Goal: Find specific page/section: Find specific page/section

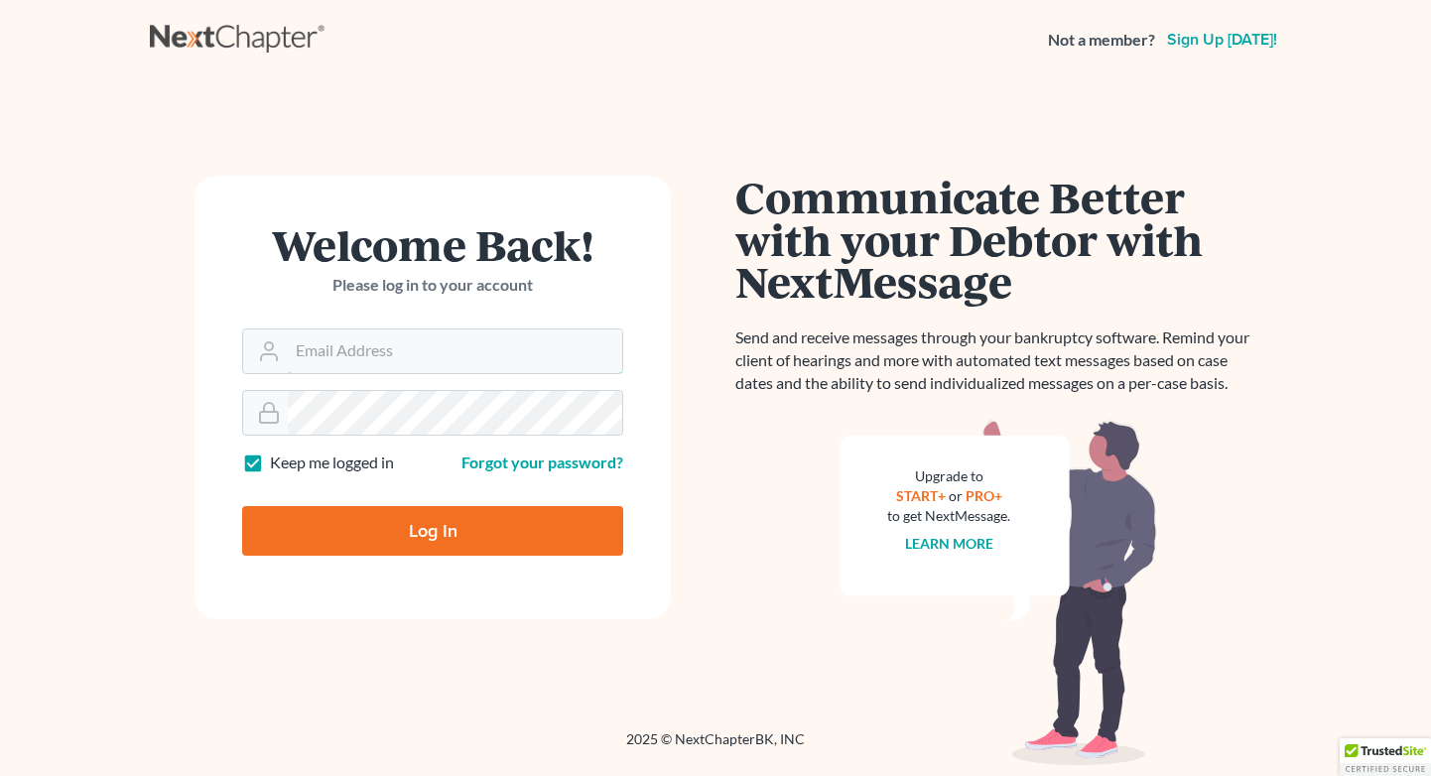
type input "[EMAIL_ADDRESS][DOMAIN_NAME]"
click at [433, 529] on input "Log In" at bounding box center [432, 531] width 381 height 50
type input "Thinking..."
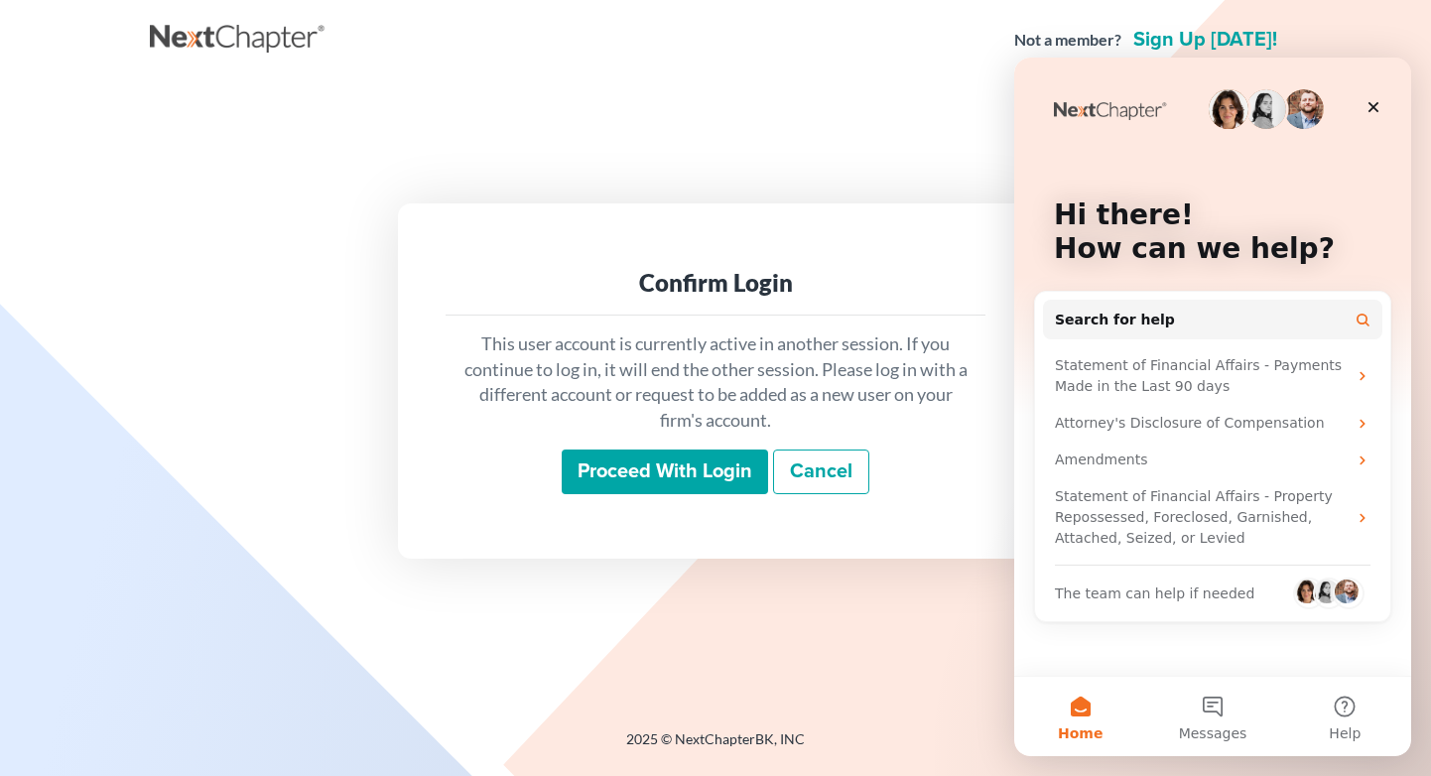
click at [713, 468] on input "Proceed with login" at bounding box center [665, 472] width 206 height 46
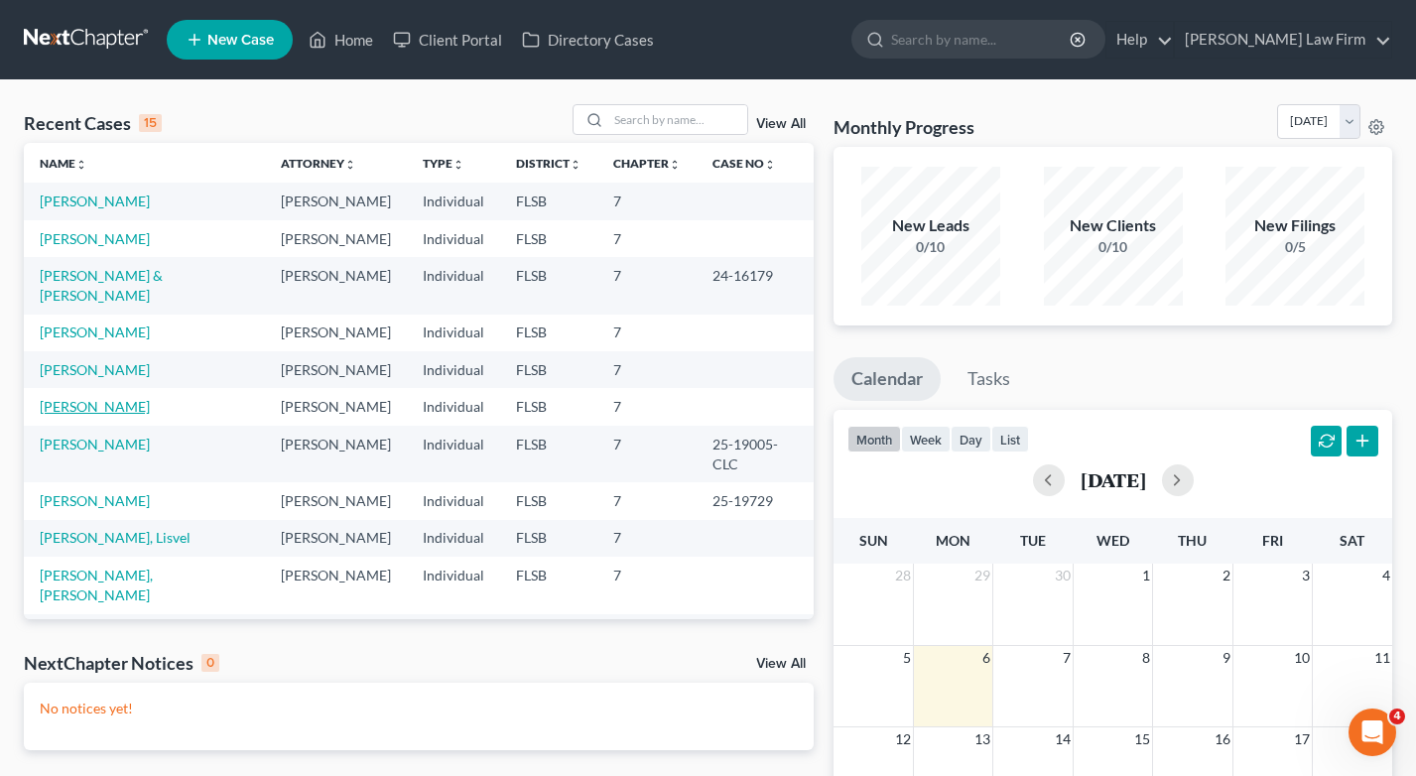
click at [100, 398] on link "[PERSON_NAME]" at bounding box center [95, 406] width 110 height 17
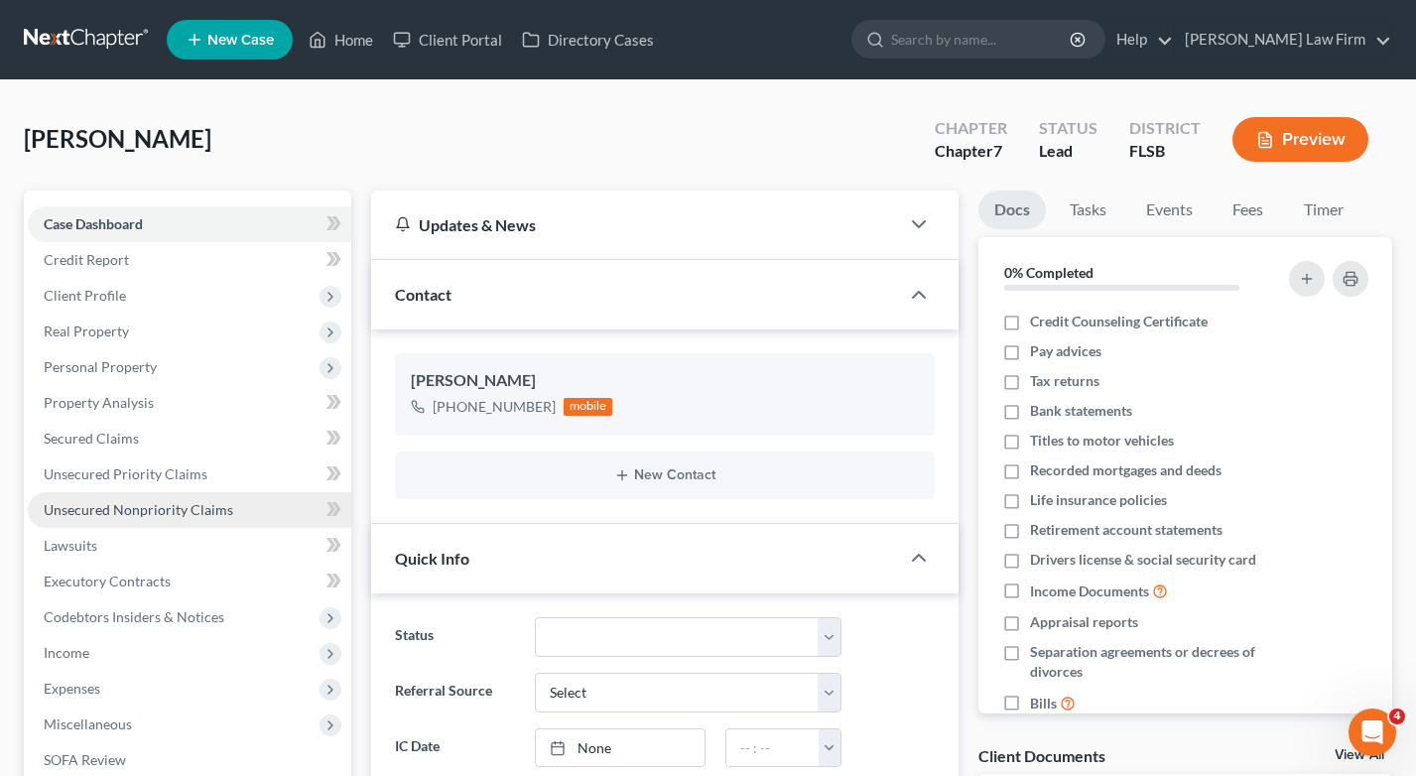
click at [213, 507] on span "Unsecured Nonpriority Claims" at bounding box center [138, 509] width 189 height 17
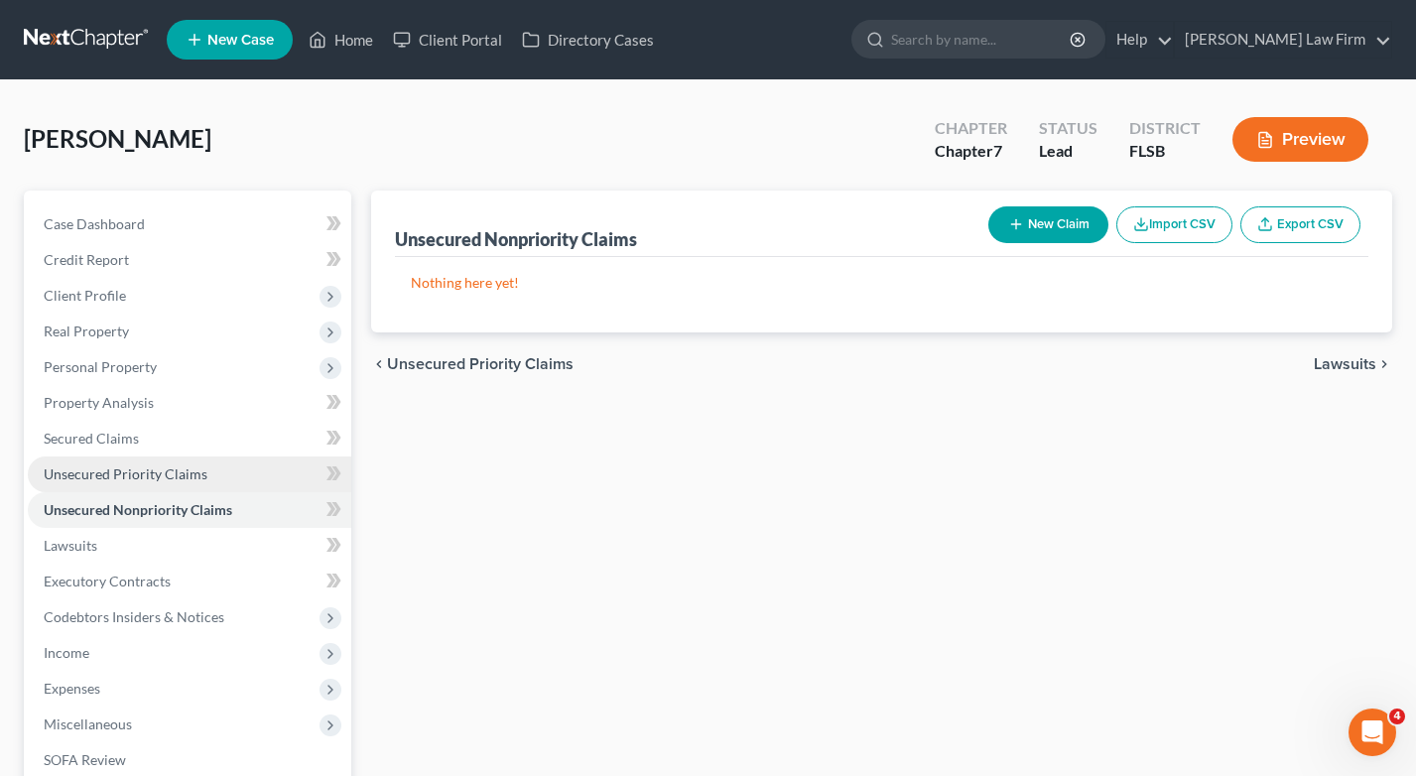
click at [188, 480] on span "Unsecured Priority Claims" at bounding box center [126, 473] width 164 height 17
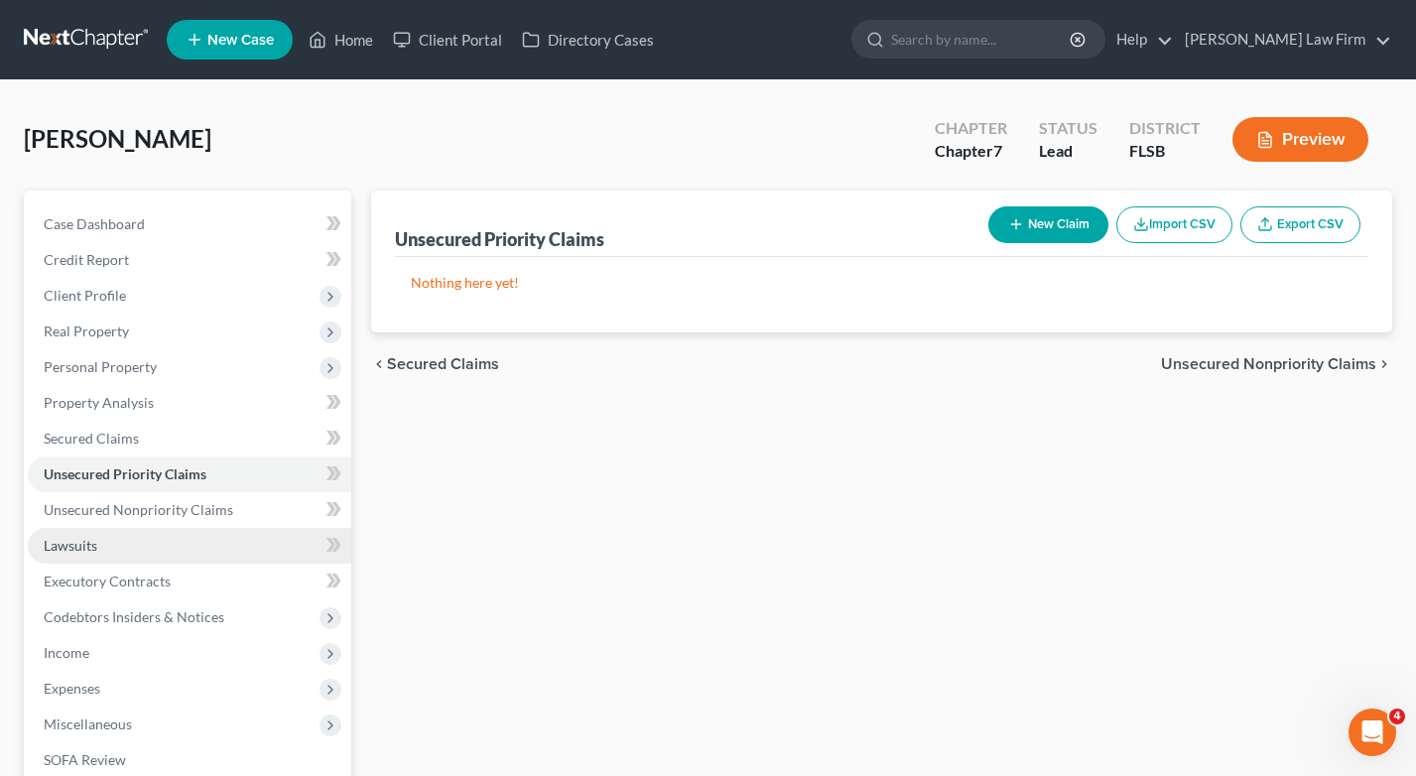
click at [140, 551] on link "Lawsuits" at bounding box center [189, 546] width 323 height 36
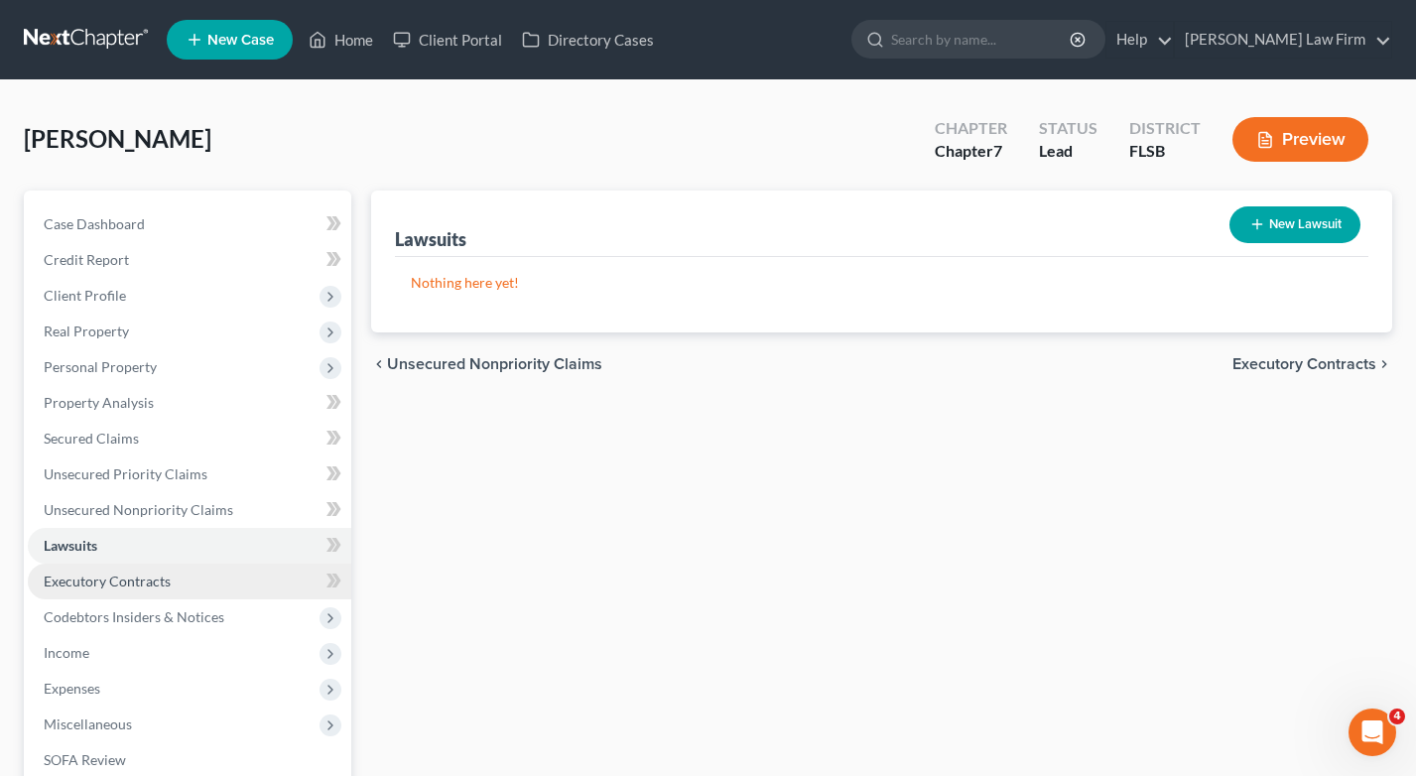
click at [151, 578] on span "Executory Contracts" at bounding box center [107, 580] width 127 height 17
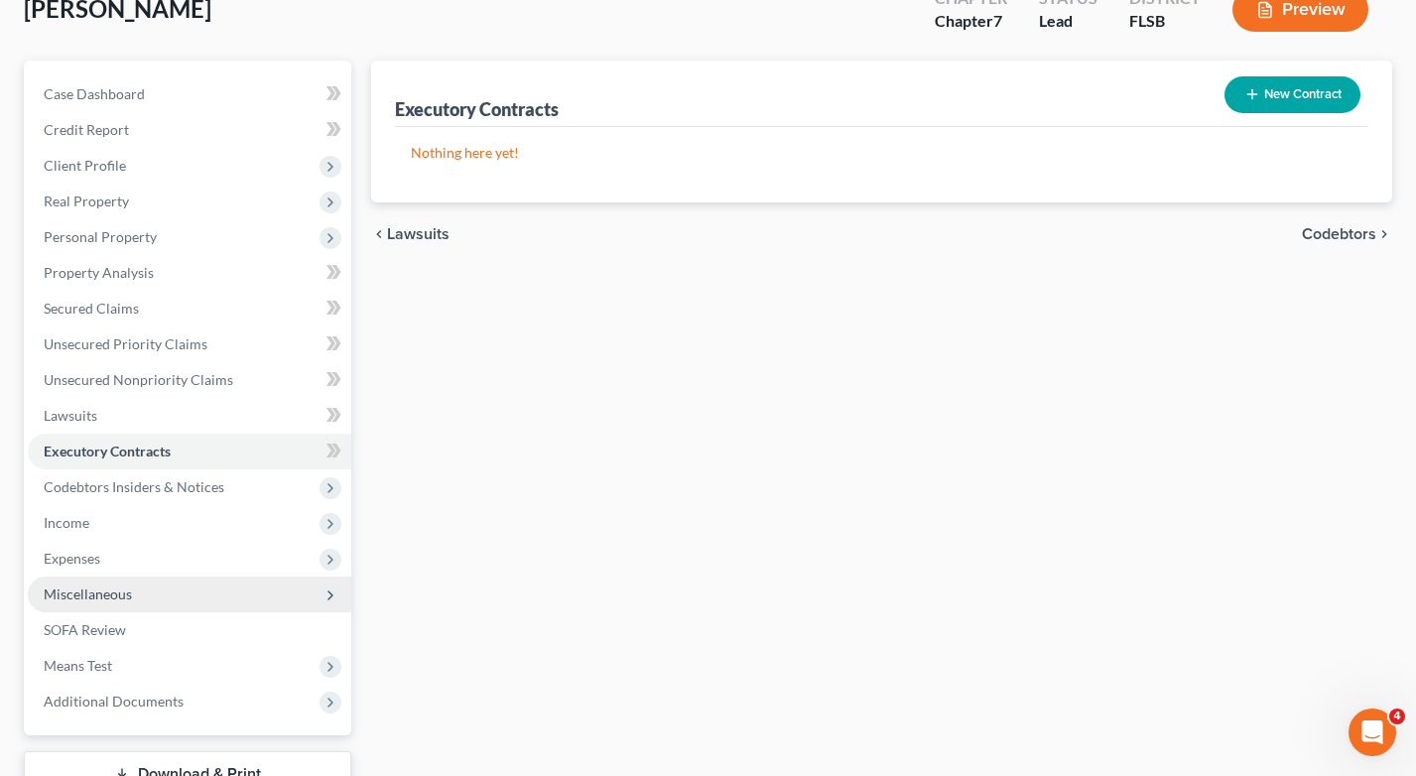
scroll to position [250, 0]
